Goal: Information Seeking & Learning: Learn about a topic

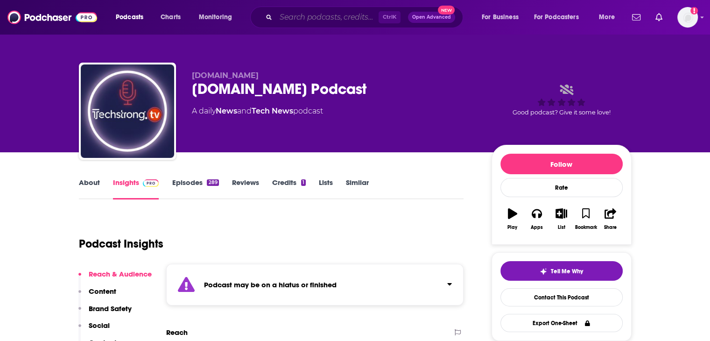
click at [303, 21] on input "Search podcasts, credits, & more..." at bounding box center [327, 17] width 103 height 15
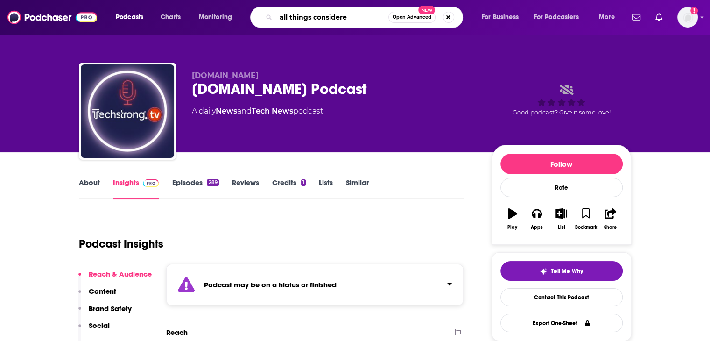
type input "all things considered"
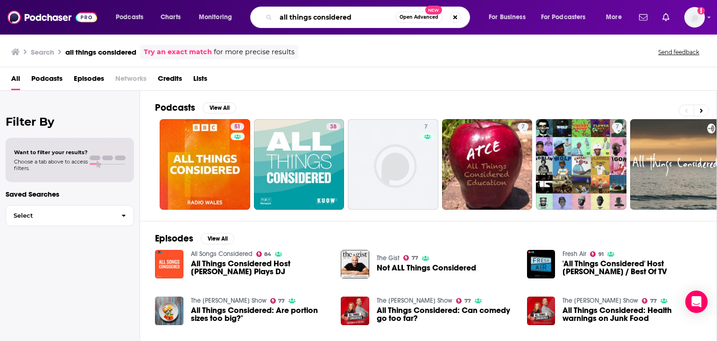
click at [363, 17] on input "all things considered" at bounding box center [336, 17] width 120 height 15
type input "all things considered [PERSON_NAME]"
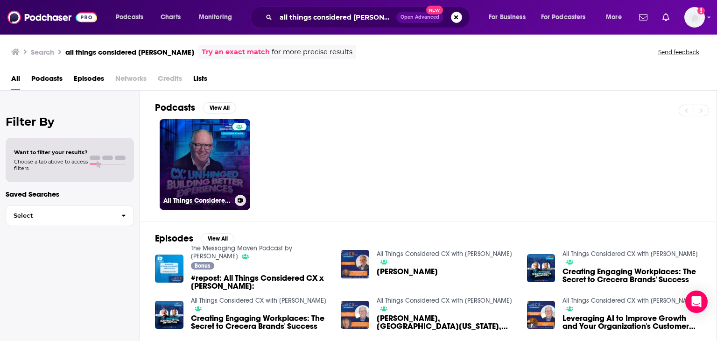
click at [205, 167] on link "All Things Considered CX with [PERSON_NAME]" at bounding box center [205, 164] width 91 height 91
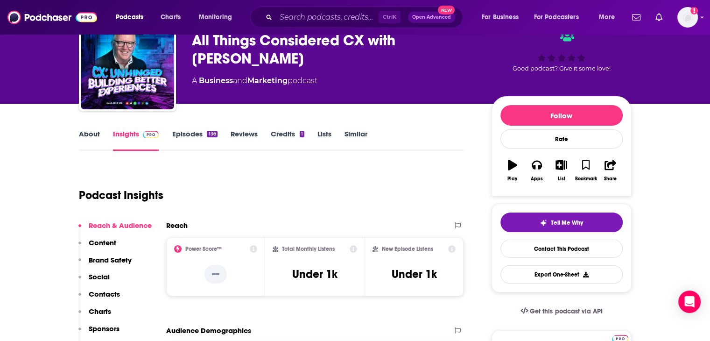
scroll to position [47, 0]
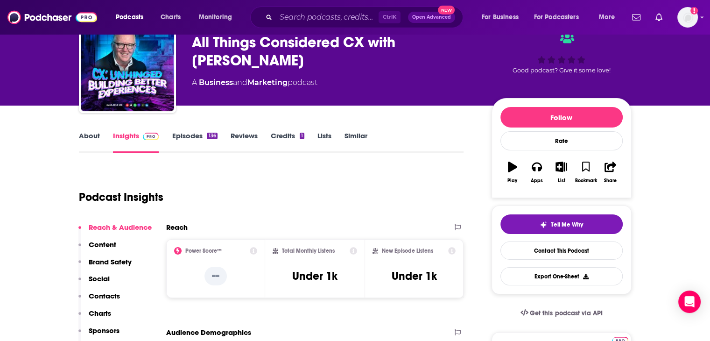
click at [285, 139] on link "Credits 1" at bounding box center [288, 141] width 34 height 21
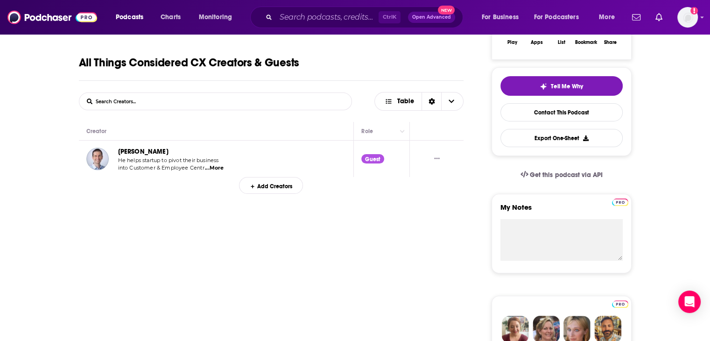
scroll to position [187, 0]
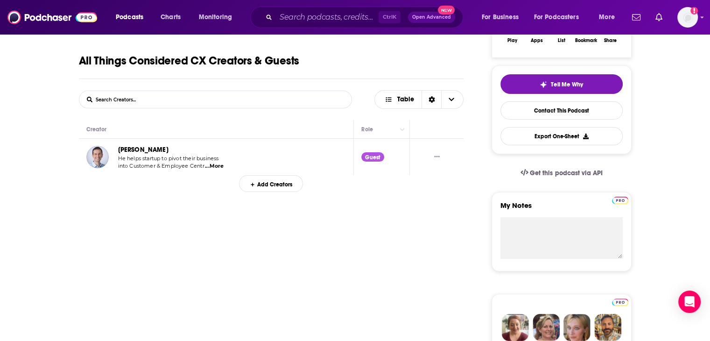
click at [213, 168] on span "...More" at bounding box center [214, 166] width 19 height 7
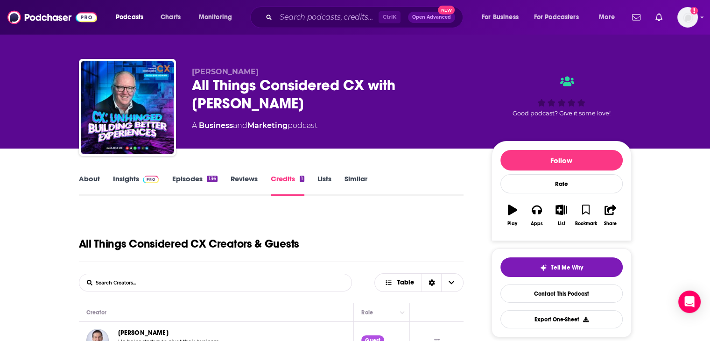
scroll to position [0, 0]
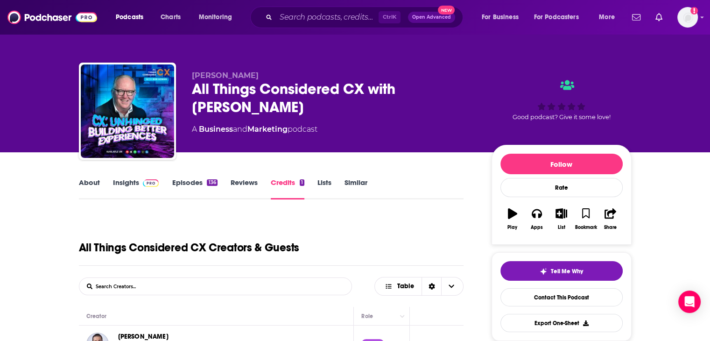
click at [241, 184] on link "Reviews" at bounding box center [244, 188] width 27 height 21
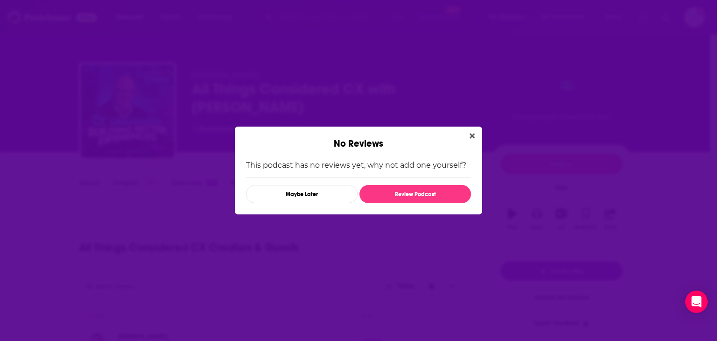
click at [472, 133] on icon "Close" at bounding box center [472, 135] width 5 height 7
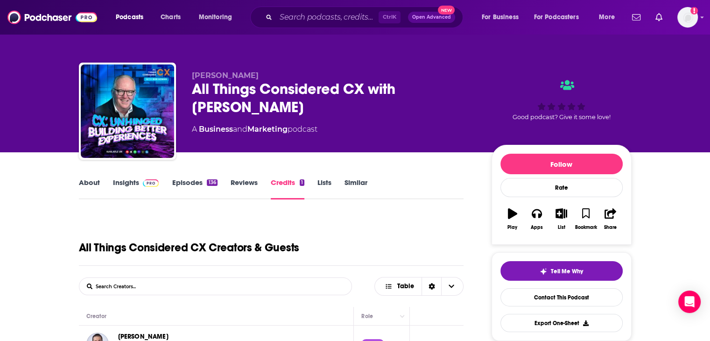
click at [189, 184] on link "Episodes 136" at bounding box center [194, 188] width 45 height 21
